Goal: Information Seeking & Learning: Learn about a topic

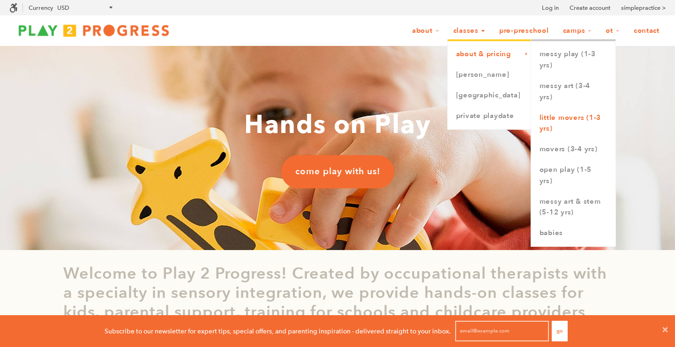
click at [569, 119] on link "Little Movers (1-3 yrs)" at bounding box center [573, 124] width 84 height 32
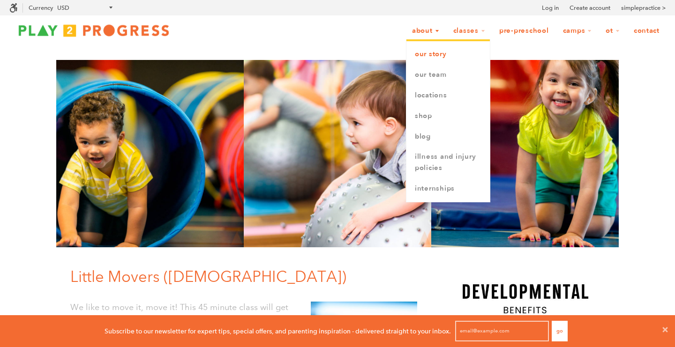
click at [424, 58] on link "Our Story" at bounding box center [447, 54] width 83 height 21
